Goal: Task Accomplishment & Management: Use online tool/utility

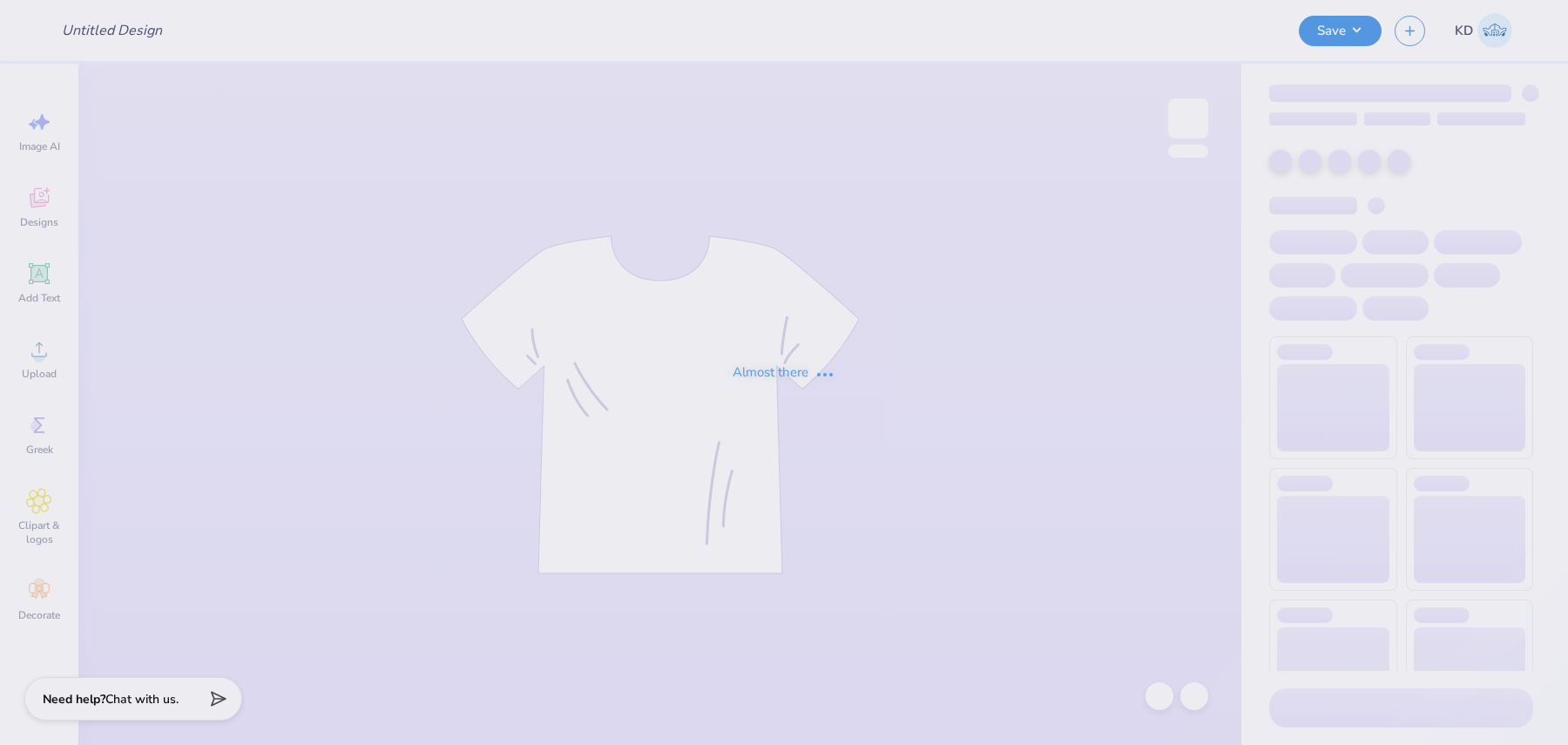
type input "nike crewneck"
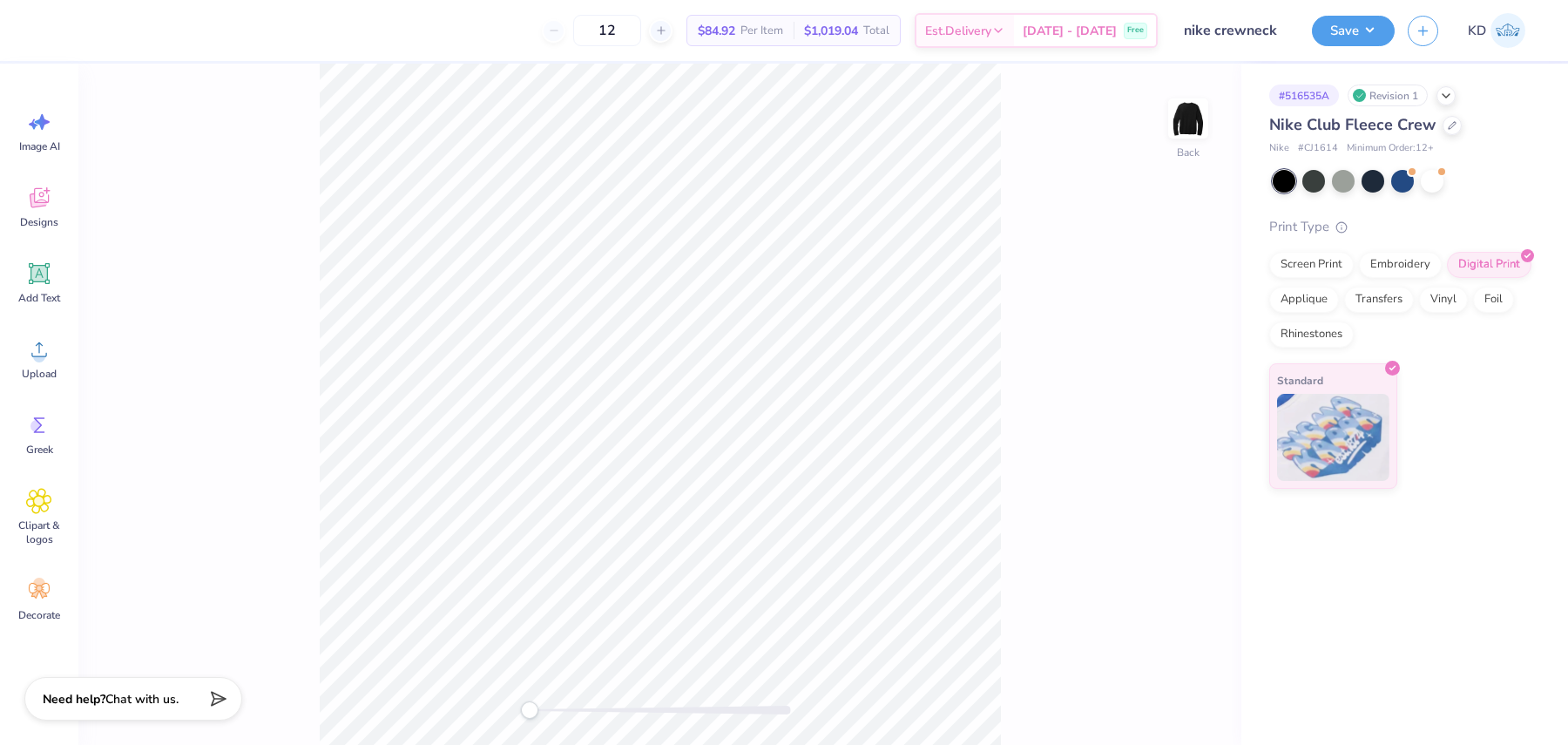
click at [349, 38] on div "12 $84.92 Per Item $1,019.04 Total Est. Delivery [DATE] - [DATE] Free Design Ti…" at bounding box center [784, 372] width 1568 height 745
click at [37, 426] on circle at bounding box center [36, 426] width 12 height 12
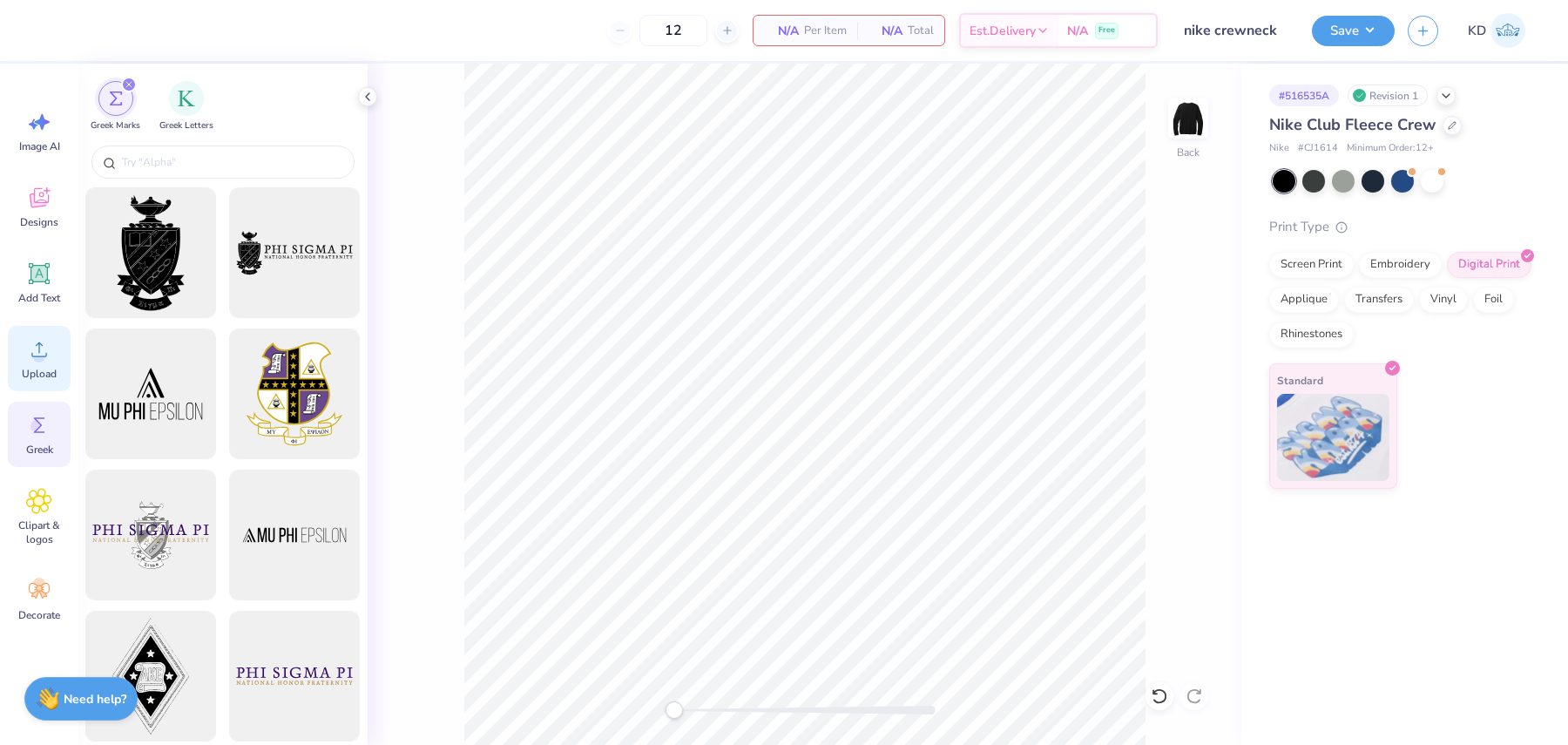
click at [39, 358] on circle at bounding box center [39, 355] width 12 height 12
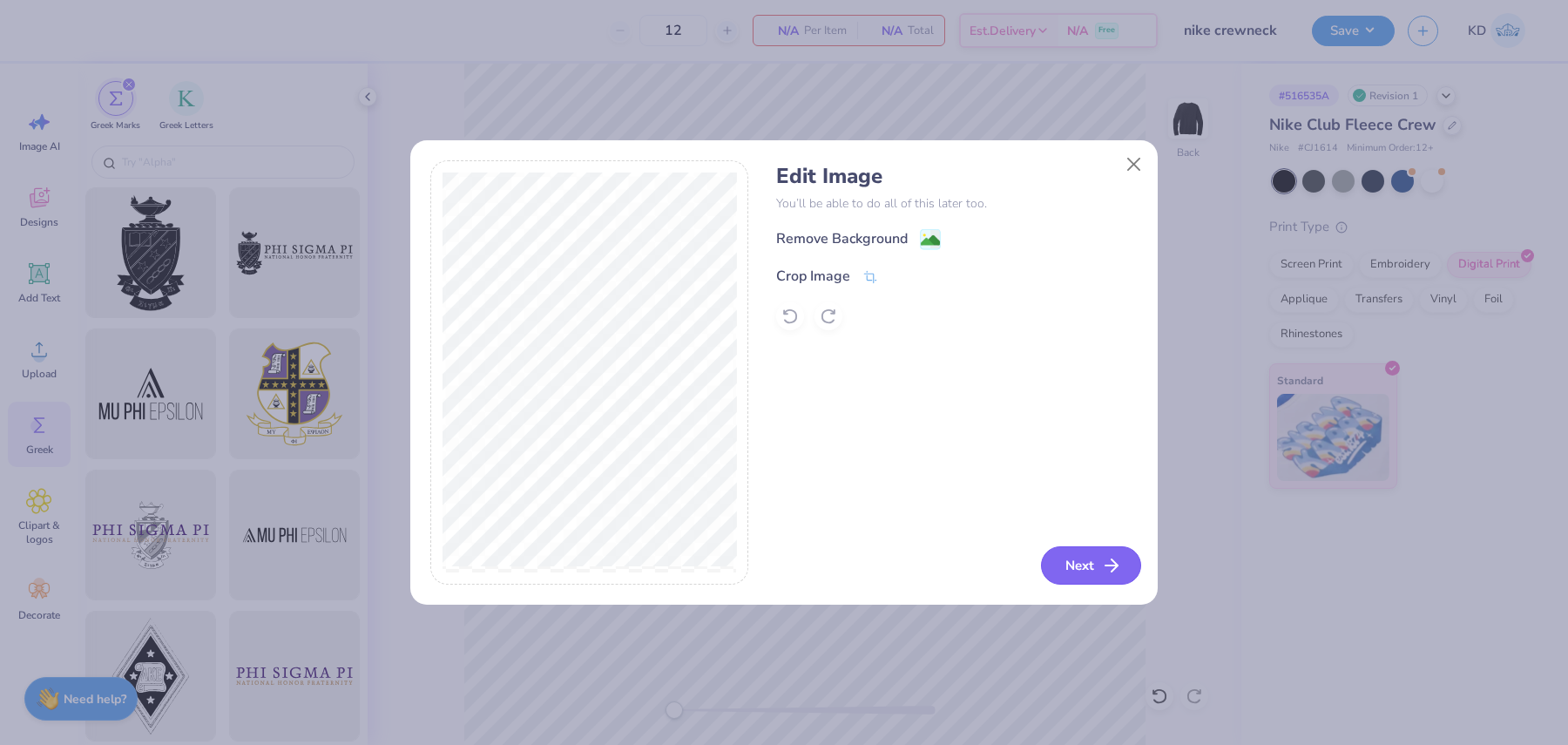
click at [1114, 553] on button "Next" at bounding box center [1091, 566] width 101 height 39
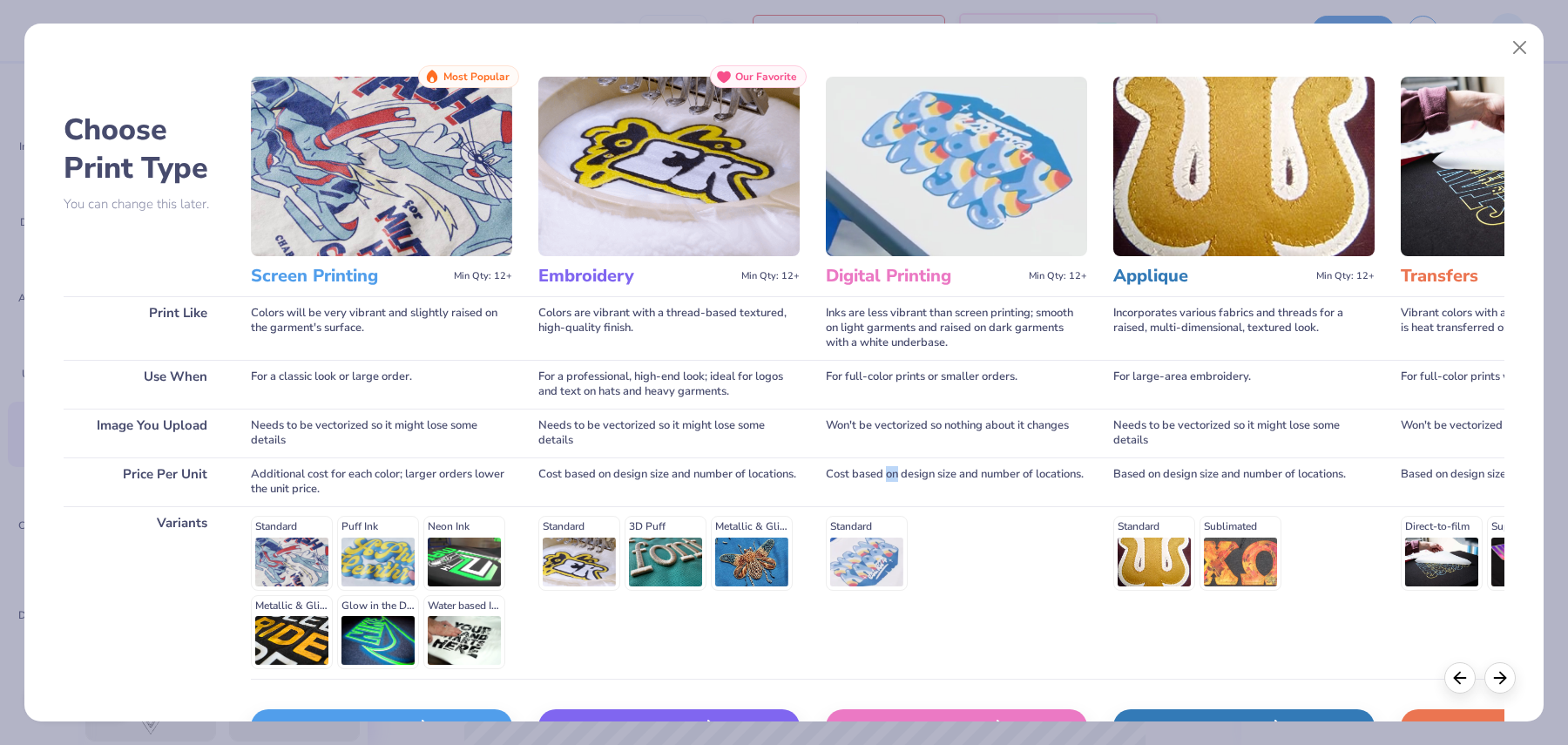
scroll to position [123, 0]
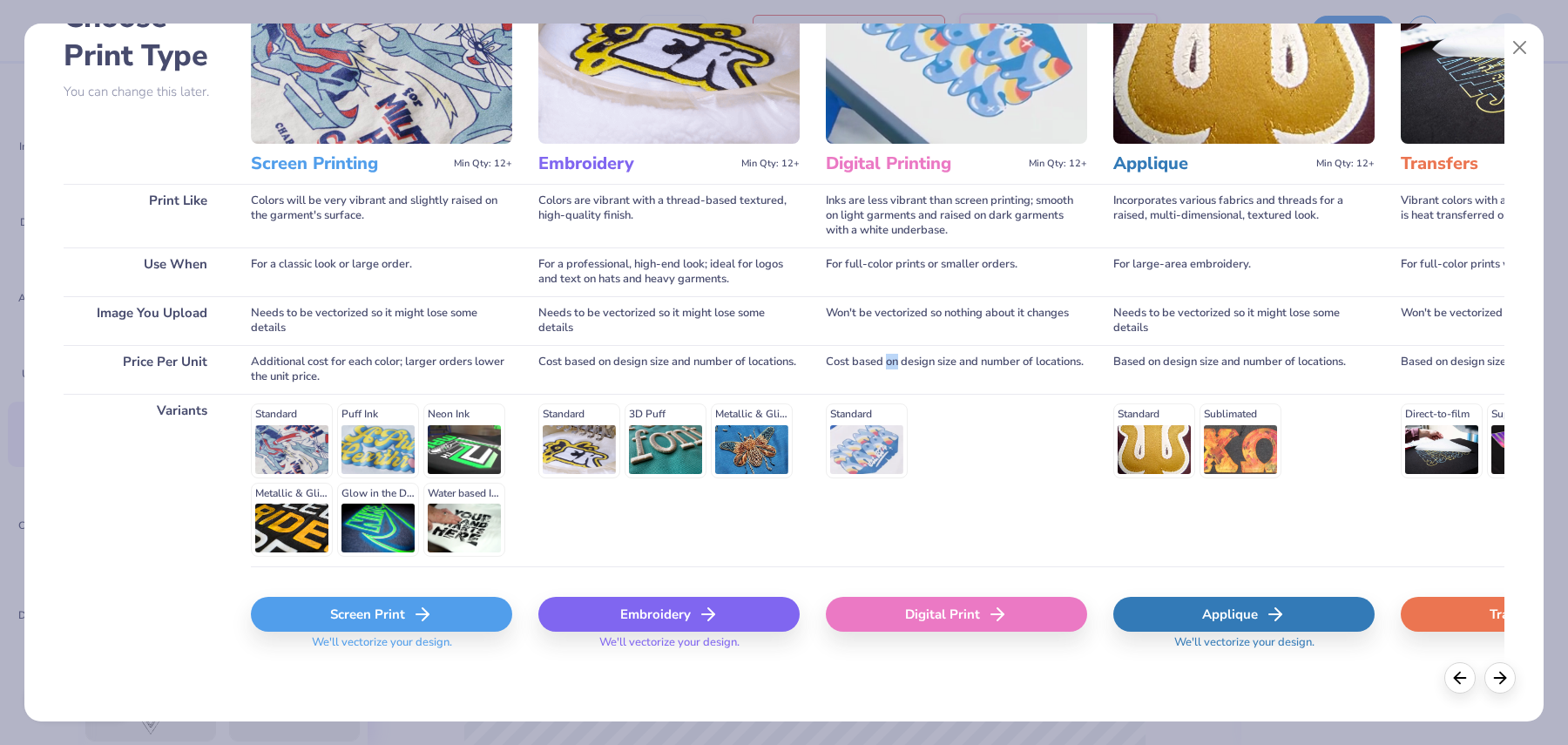
click at [937, 599] on div "Digital Print" at bounding box center [956, 614] width 261 height 35
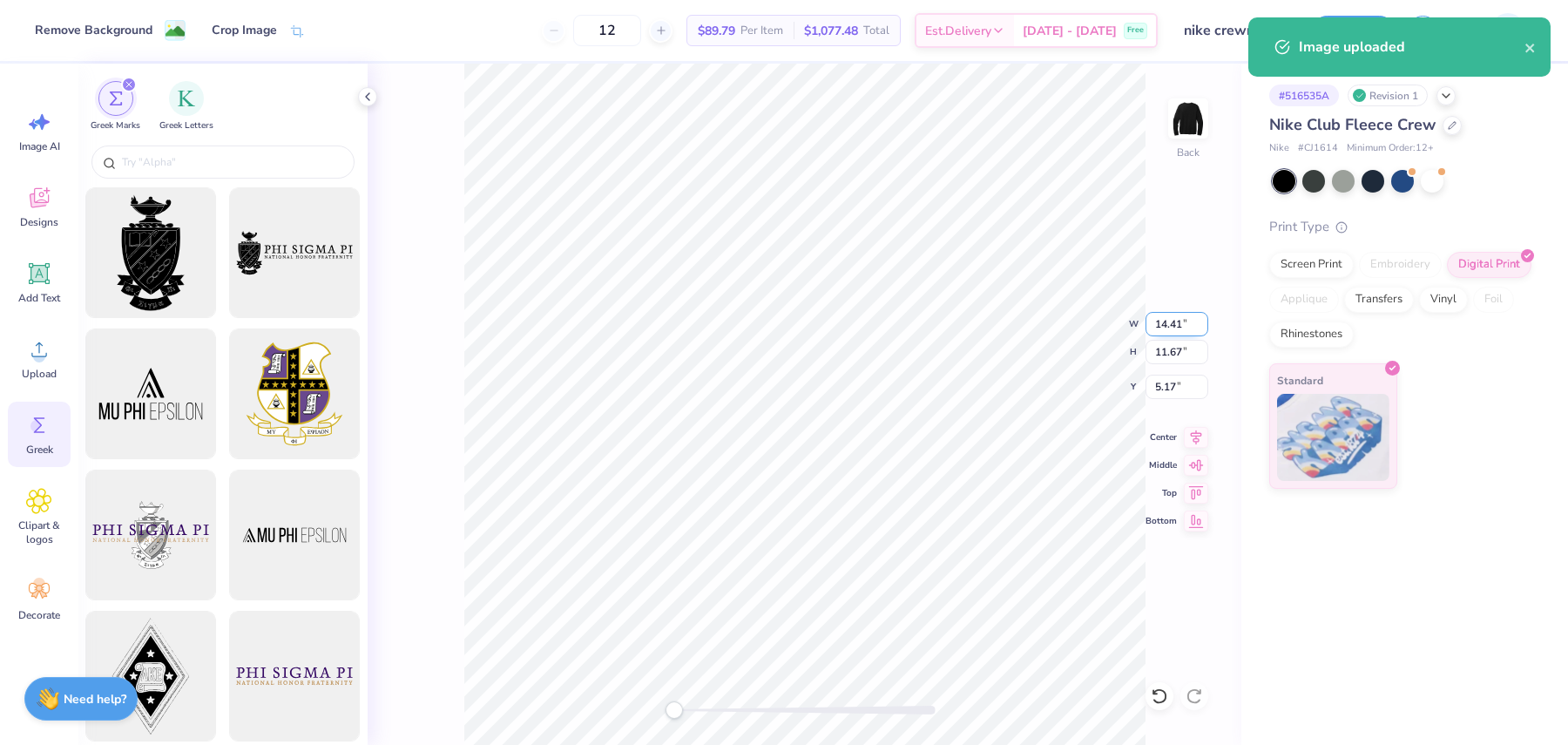
click at [1164, 321] on input "14.41" at bounding box center [1177, 324] width 63 height 24
type input "10.00"
type input "8.10"
click at [1174, 379] on input "6.95" at bounding box center [1177, 387] width 63 height 24
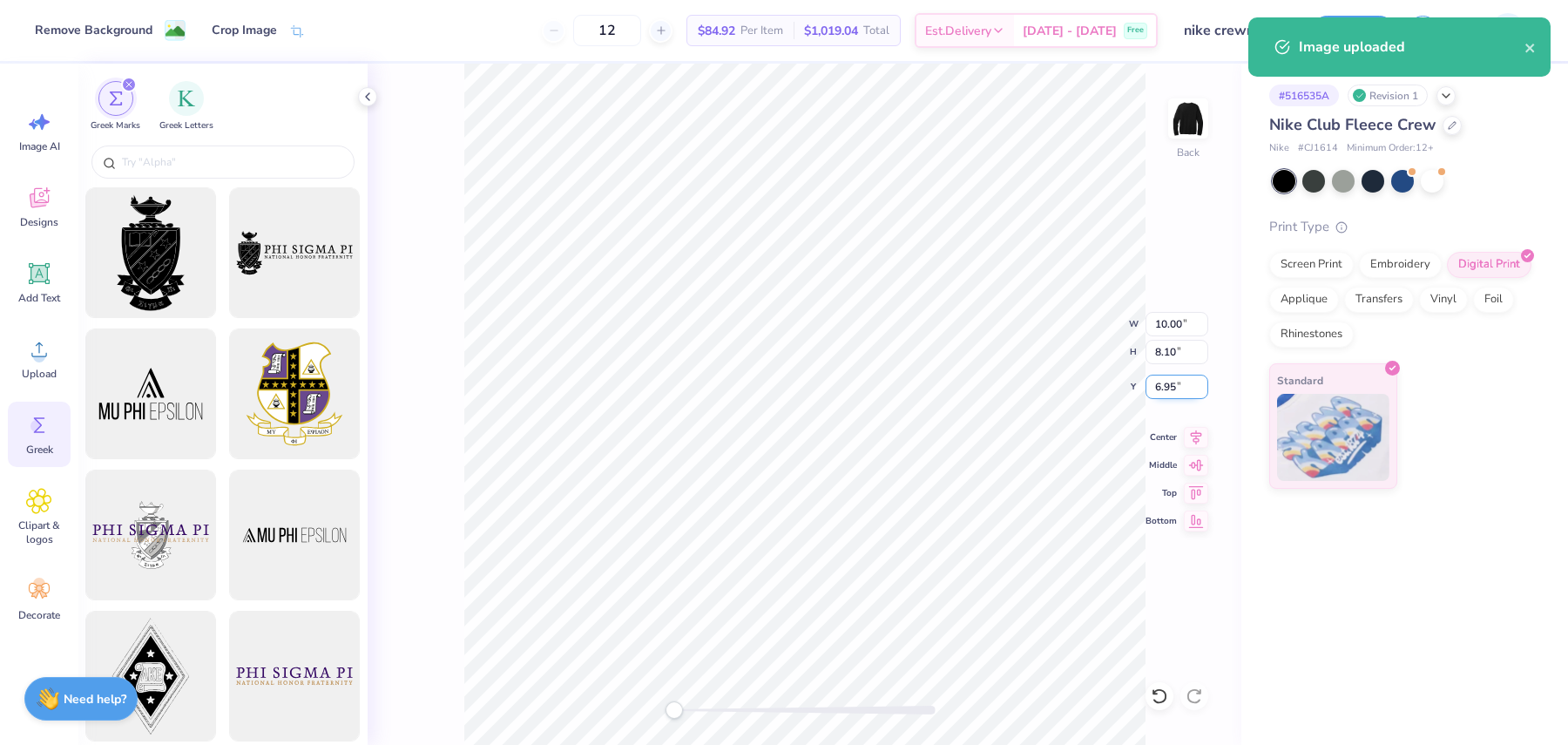
click at [1174, 379] on input "6.95" at bounding box center [1177, 387] width 63 height 24
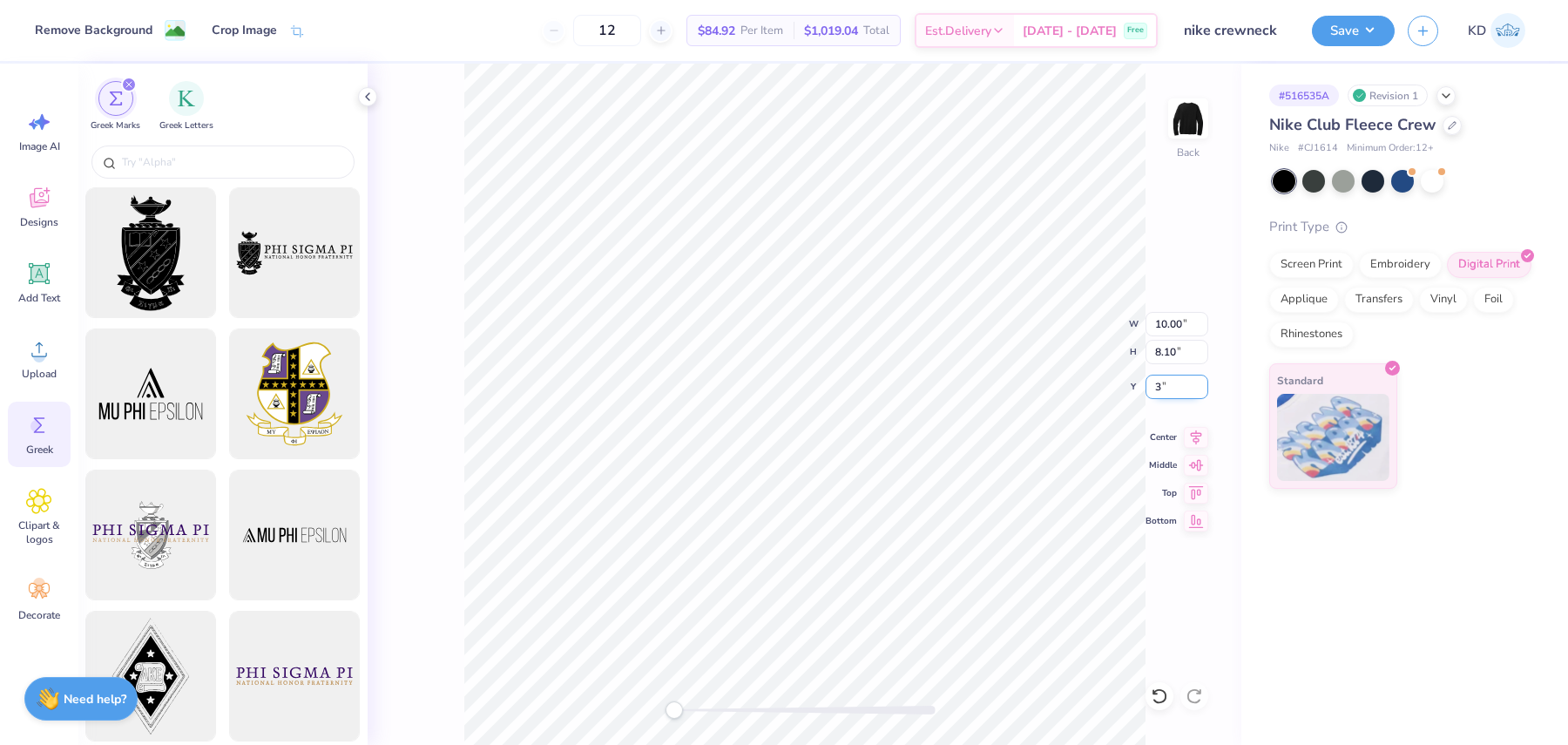
type input "3"
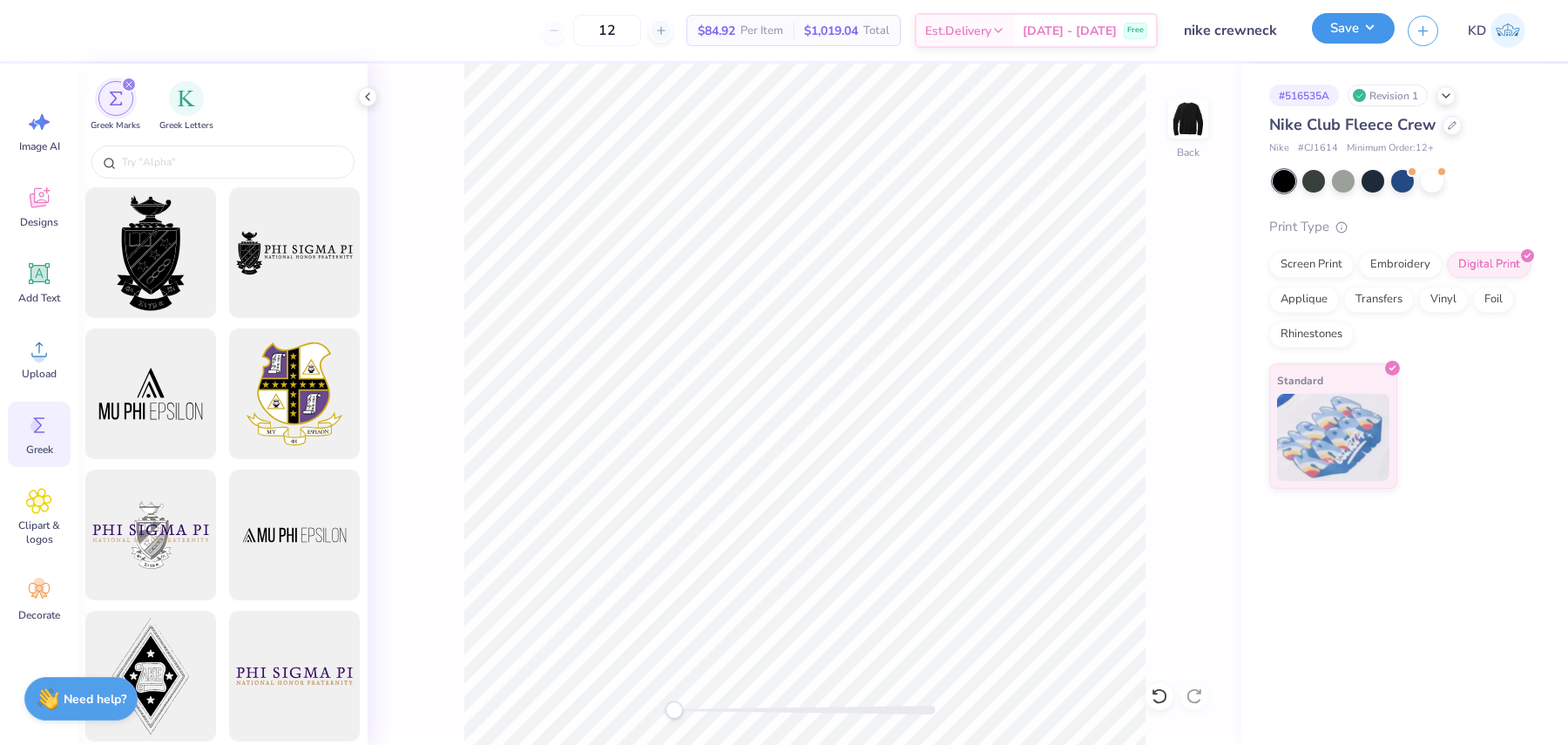
click at [1373, 28] on button "Save" at bounding box center [1353, 28] width 83 height 30
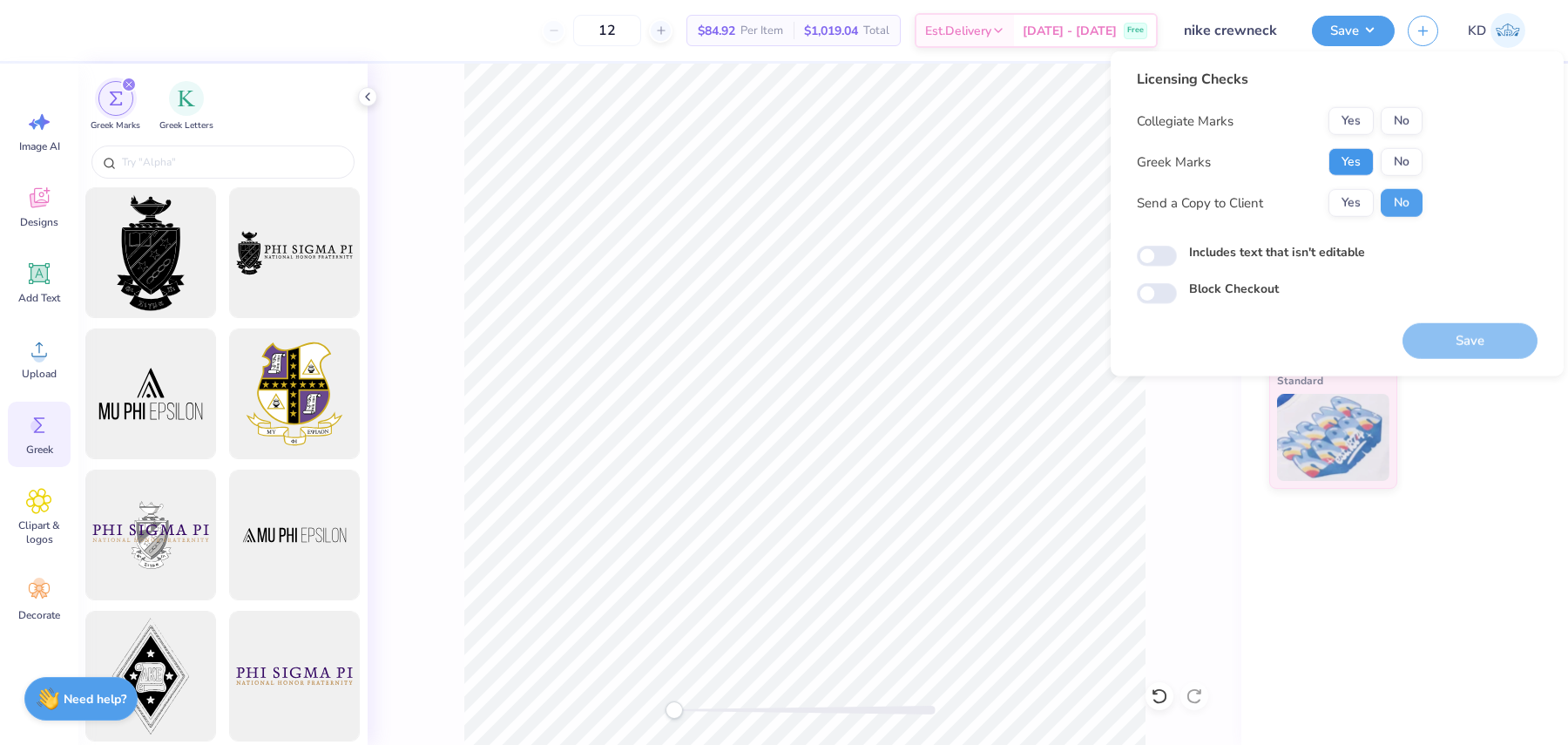
click at [1337, 154] on button "Yes" at bounding box center [1350, 162] width 45 height 28
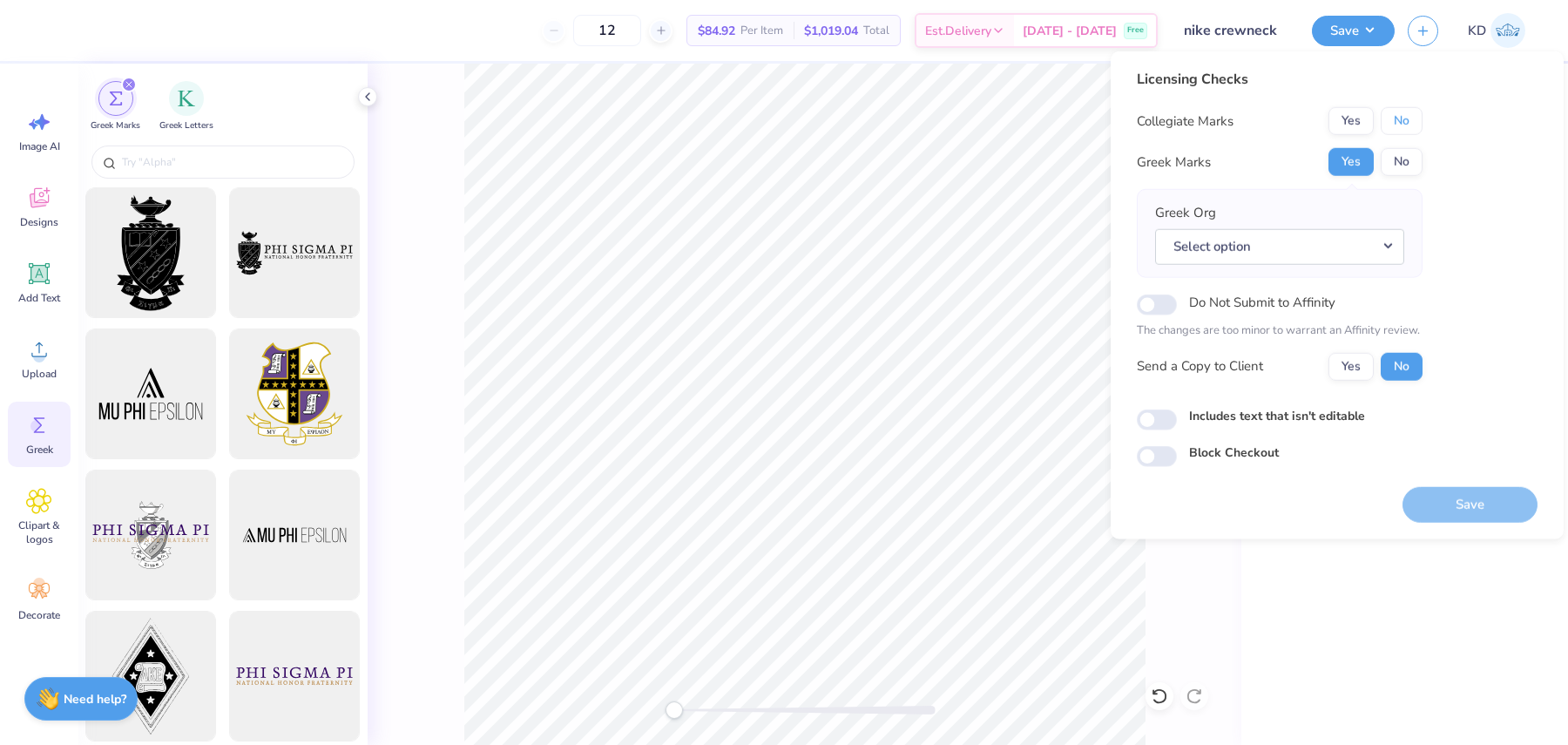
drag, startPoint x: 1408, startPoint y: 118, endPoint x: 1301, endPoint y: 463, distance: 361.2
click at [1407, 118] on button "No" at bounding box center [1401, 121] width 42 height 28
click at [1288, 409] on label "Includes text that isn't editable" at bounding box center [1276, 415] width 176 height 18
click at [1177, 410] on input "Includes text that isn't editable" at bounding box center [1156, 420] width 40 height 21
checkbox input "true"
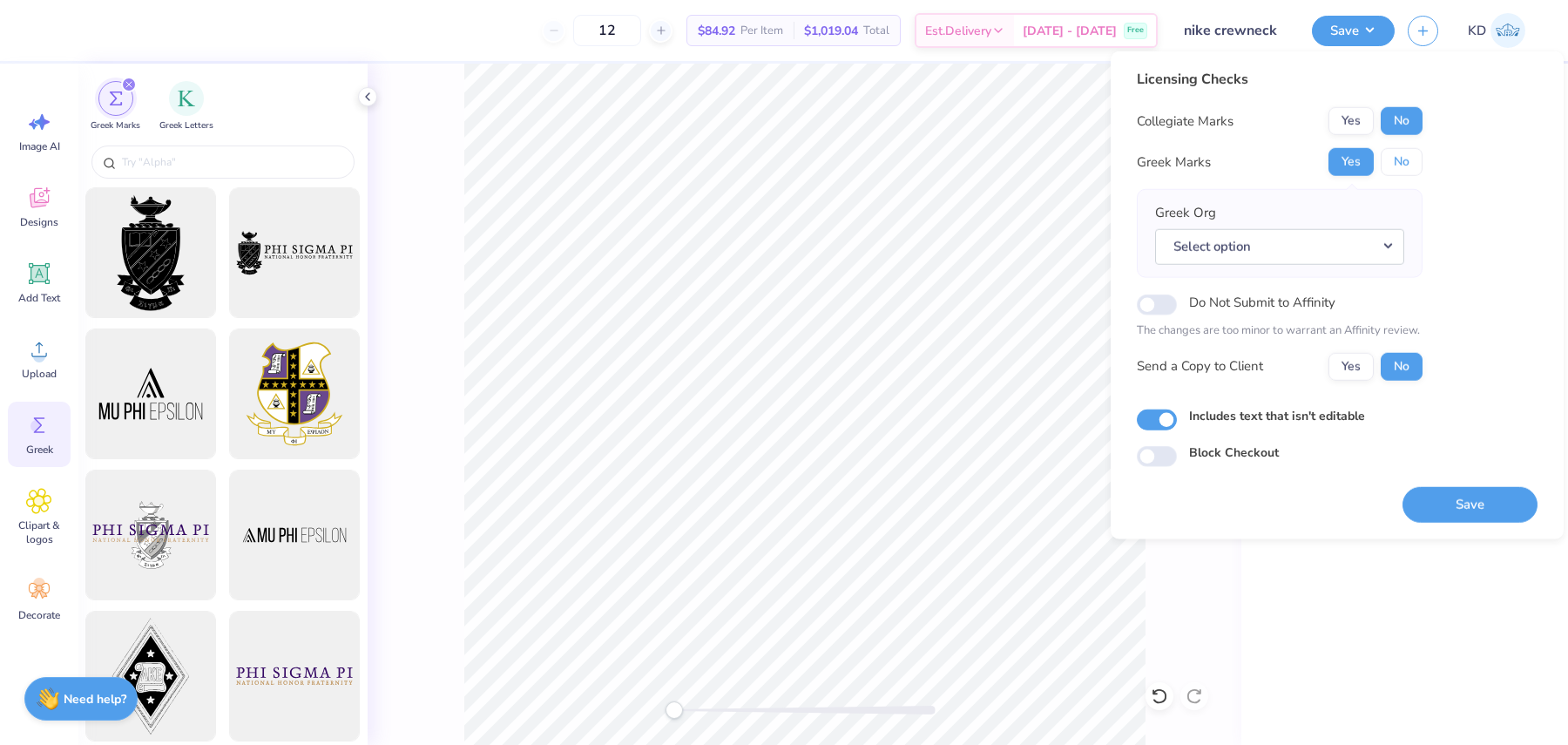
drag, startPoint x: 1407, startPoint y: 169, endPoint x: 1354, endPoint y: 134, distance: 63.5
click at [1406, 169] on button "No" at bounding box center [1401, 162] width 42 height 28
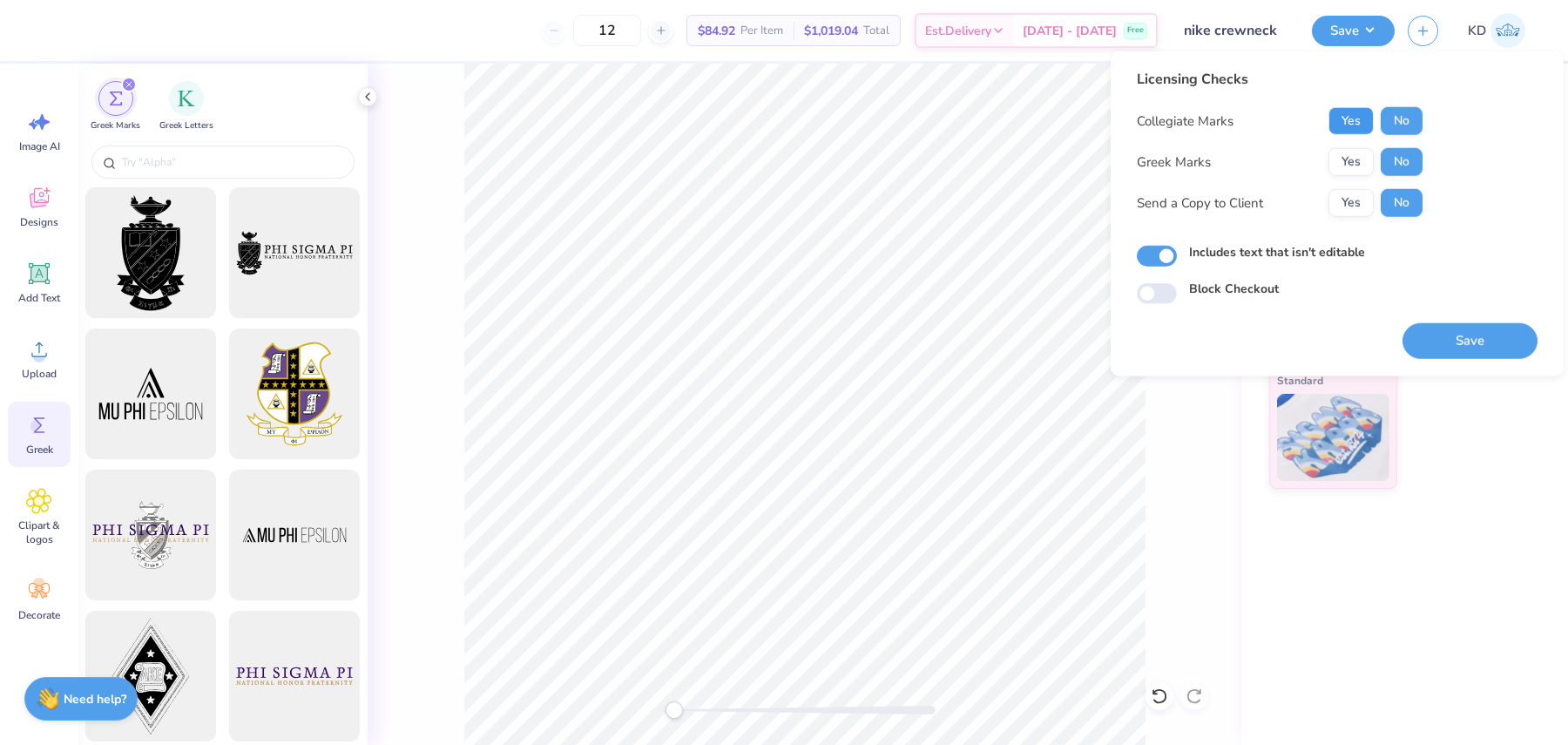
click at [1361, 125] on button "Yes" at bounding box center [1350, 121] width 45 height 28
click at [1349, 209] on button "Yes" at bounding box center [1350, 203] width 45 height 28
click at [1444, 333] on button "Save" at bounding box center [1469, 341] width 135 height 36
